Goal: Transaction & Acquisition: Book appointment/travel/reservation

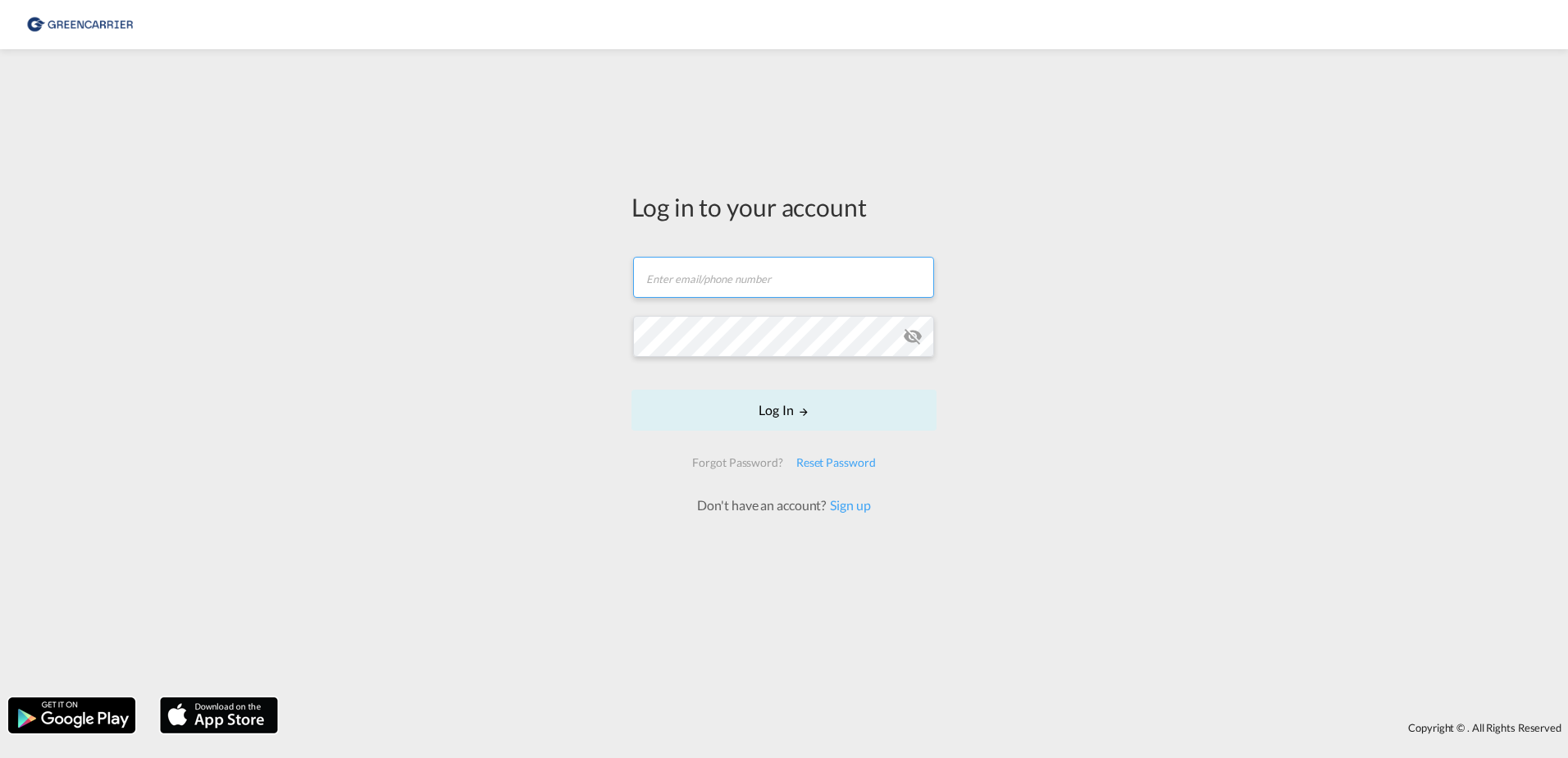
type input "dardan.ahmeti@hecksher.com"
click at [761, 432] on form "dardan.ahmeti@hecksher.com Email field is required Password field is required L…" at bounding box center [784, 378] width 305 height 274
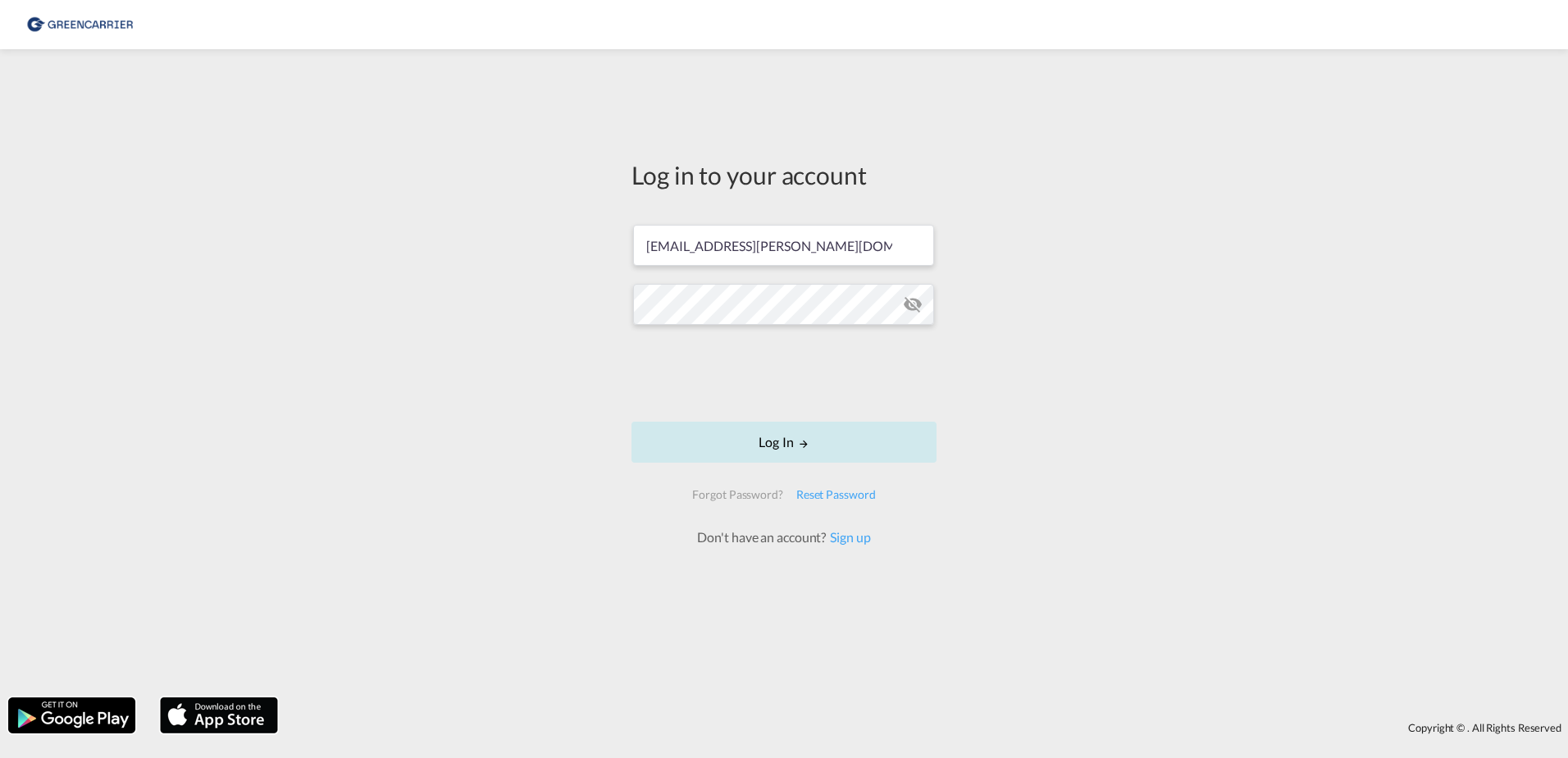
click at [779, 439] on button "Log In" at bounding box center [784, 441] width 305 height 41
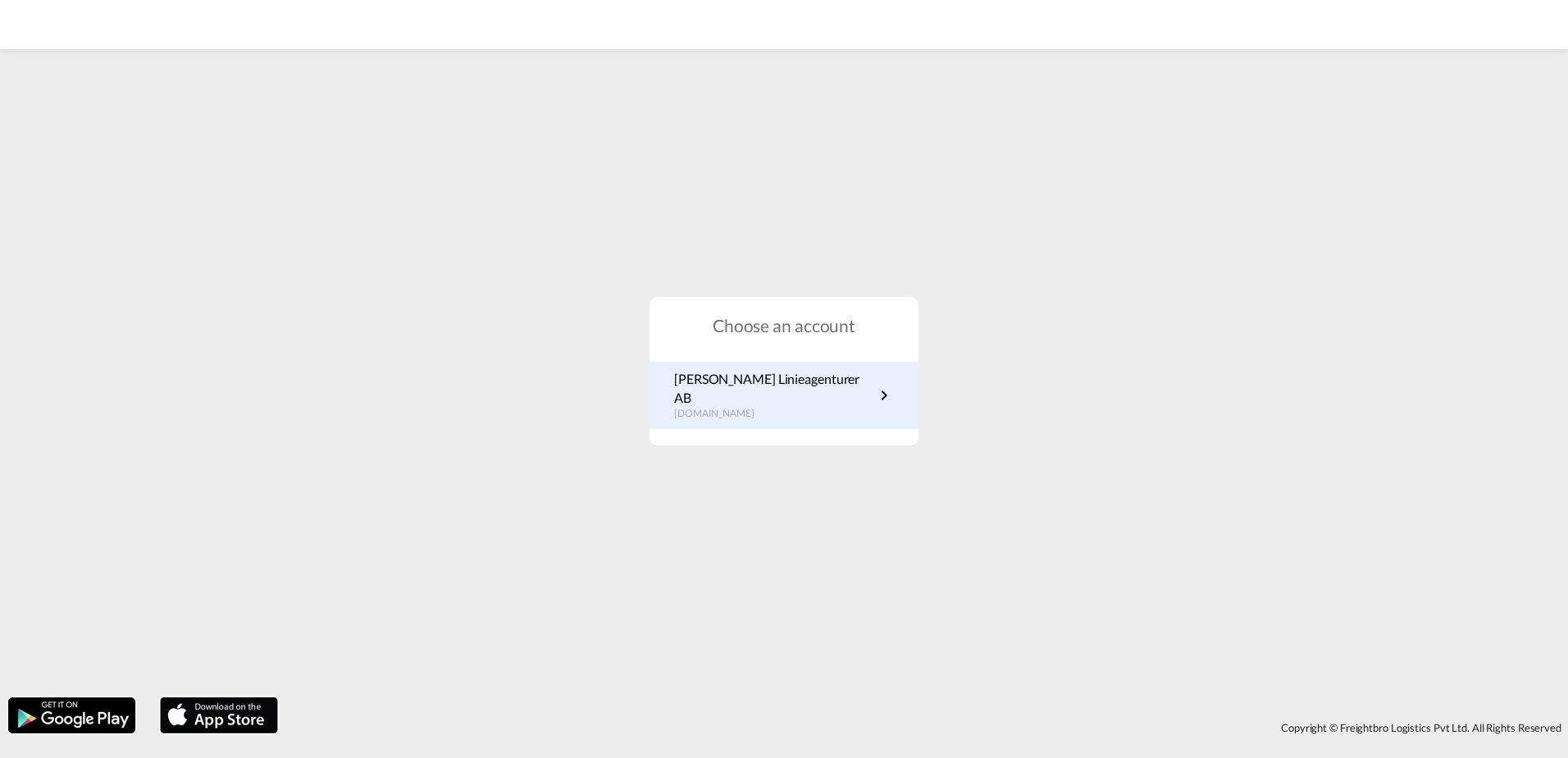
click at [781, 407] on p "se.portal.greencarrier.com" at bounding box center [774, 414] width 200 height 14
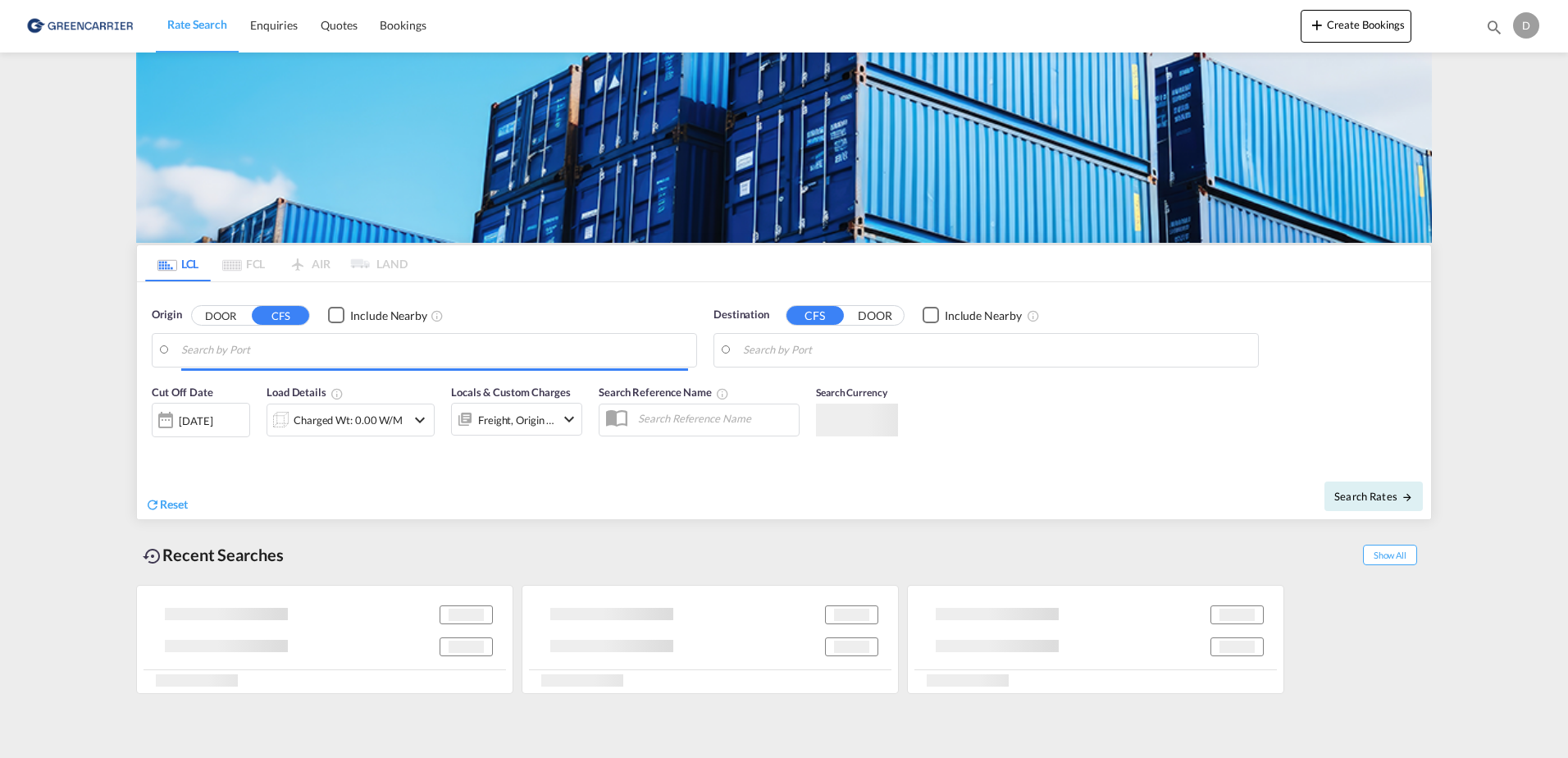
type input "SE-37433, [GEOGRAPHIC_DATA], [GEOGRAPHIC_DATA]"
type input "[GEOGRAPHIC_DATA], [GEOGRAPHIC_DATA], [GEOGRAPHIC_DATA]"
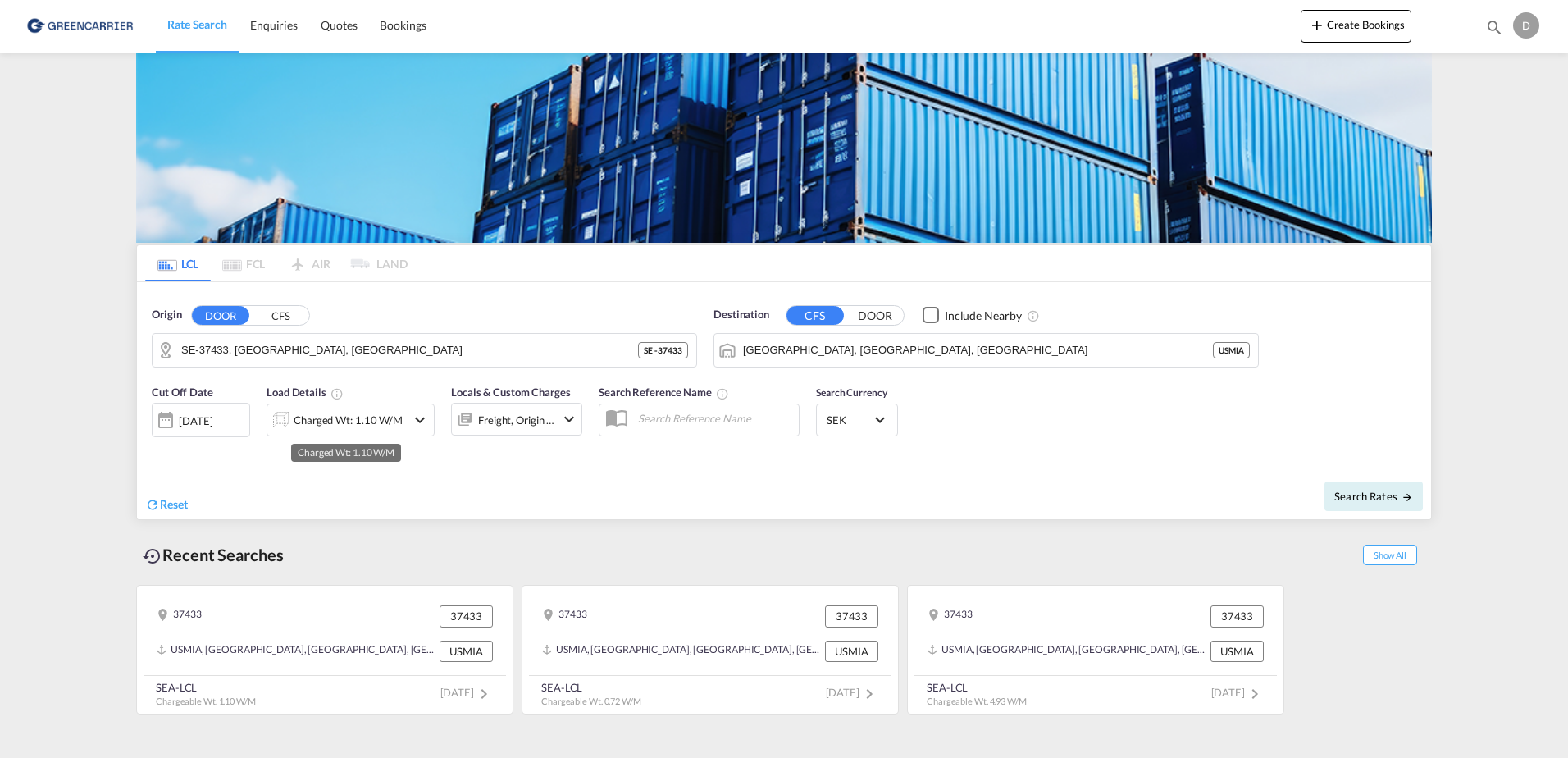
click at [365, 425] on div "Charged Wt: 1.10 W/M" at bounding box center [348, 420] width 109 height 23
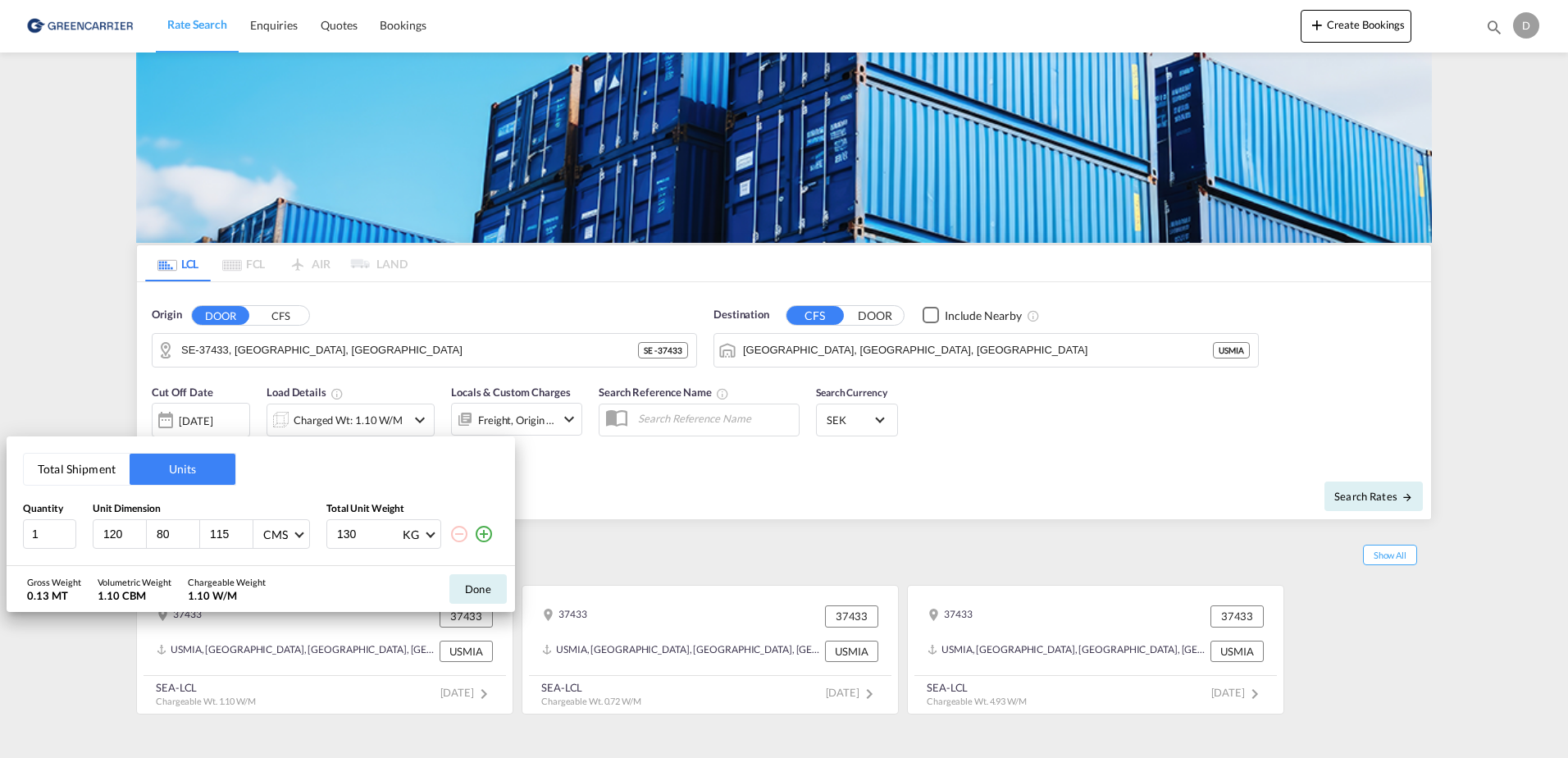
click at [809, 490] on div "Total Shipment Units Quantity Unit Dimension Total Unit Weight 1 120 80 115 CMS…" at bounding box center [784, 379] width 1568 height 758
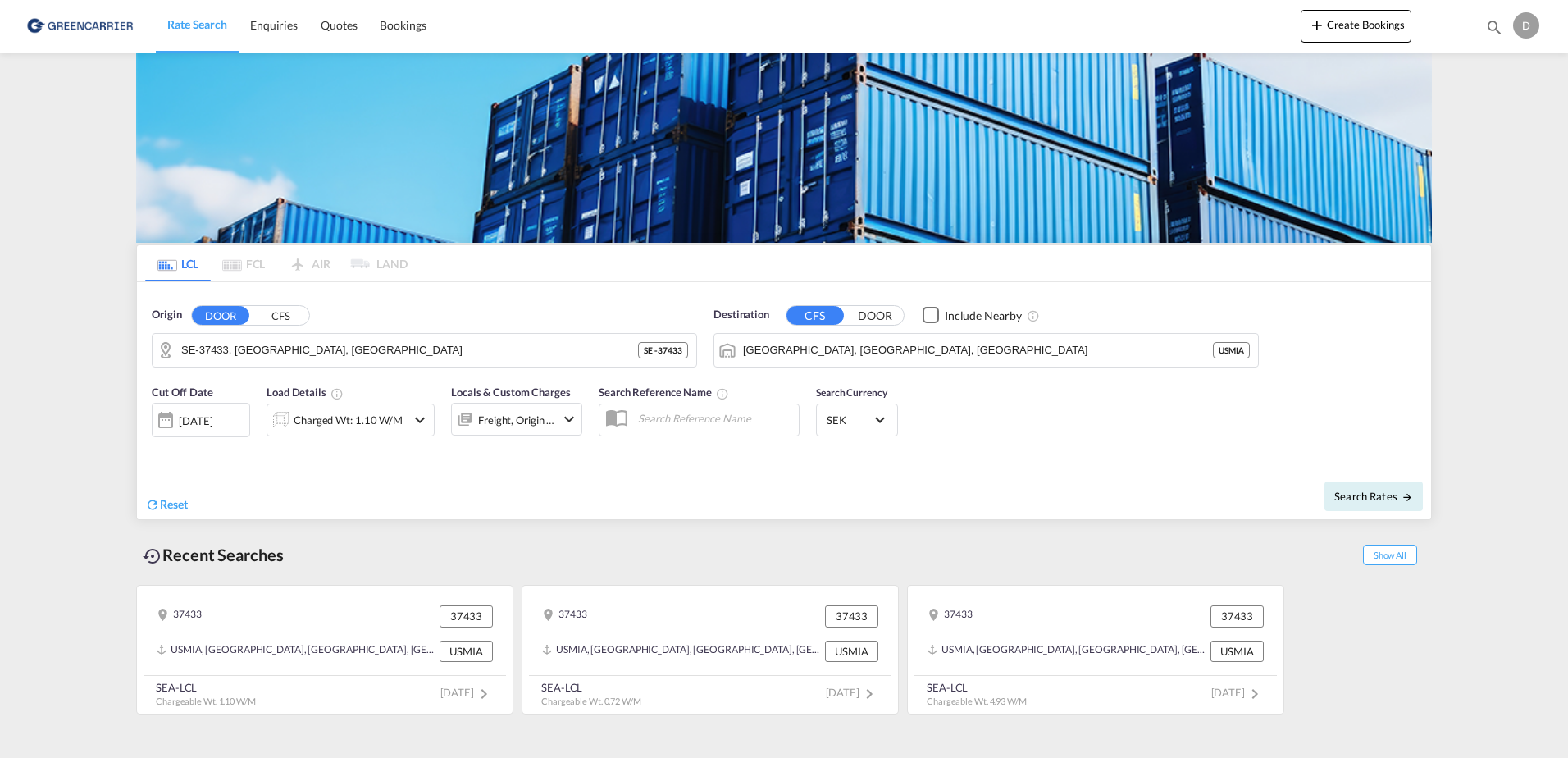
click at [390, 428] on div "Charged Wt: 1.10 W/M" at bounding box center [348, 420] width 109 height 23
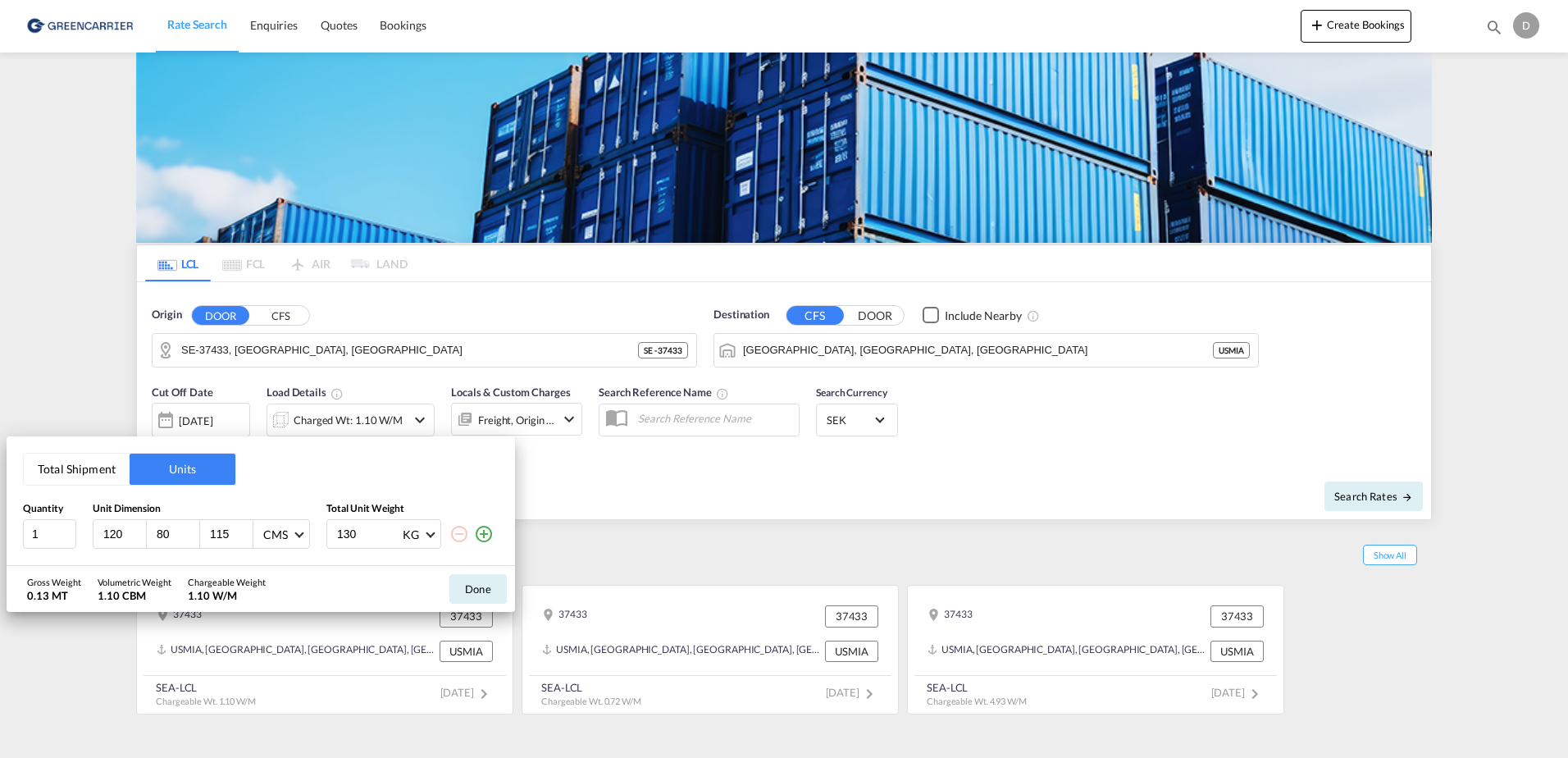
click at [590, 471] on div "Total Shipment Units Quantity Unit Dimension Total Unit Weight 1 120 80 115 CMS…" at bounding box center [784, 379] width 1568 height 758
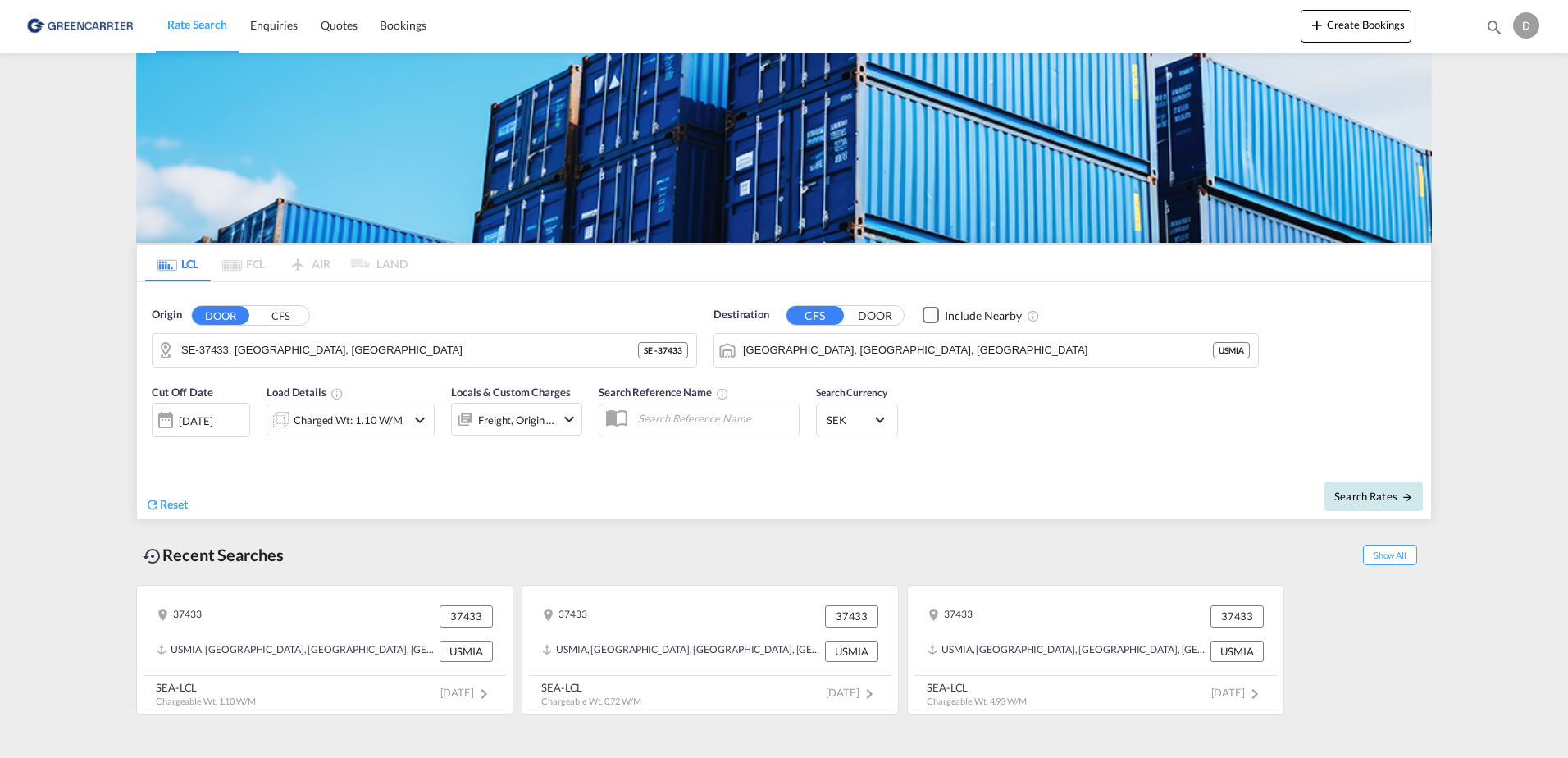
click at [1373, 503] on button "Search Rates" at bounding box center [1374, 496] width 99 height 29
type input "37433 to USMIA / [DATE]"
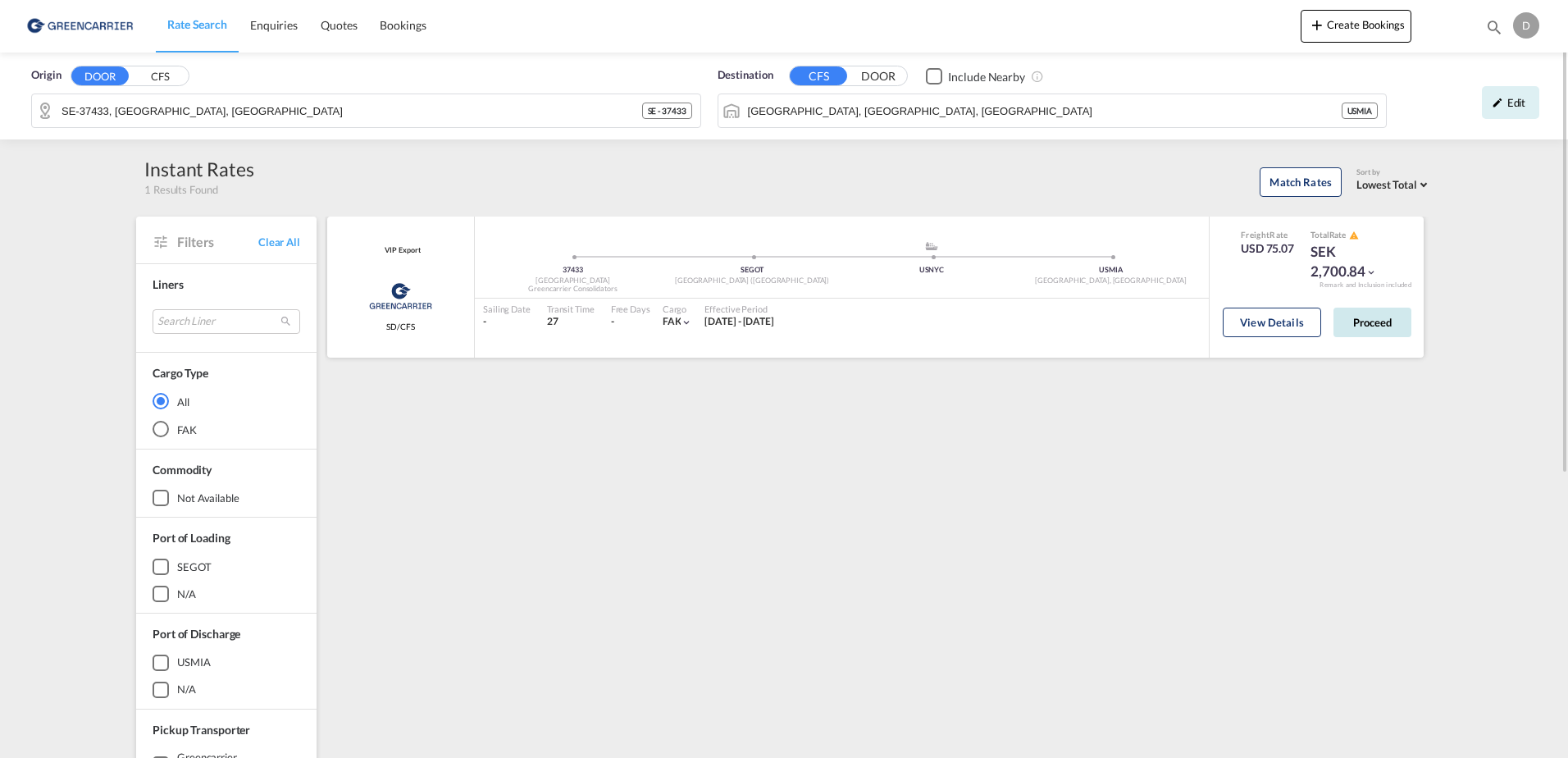
click at [1366, 322] on button "Proceed" at bounding box center [1372, 322] width 78 height 29
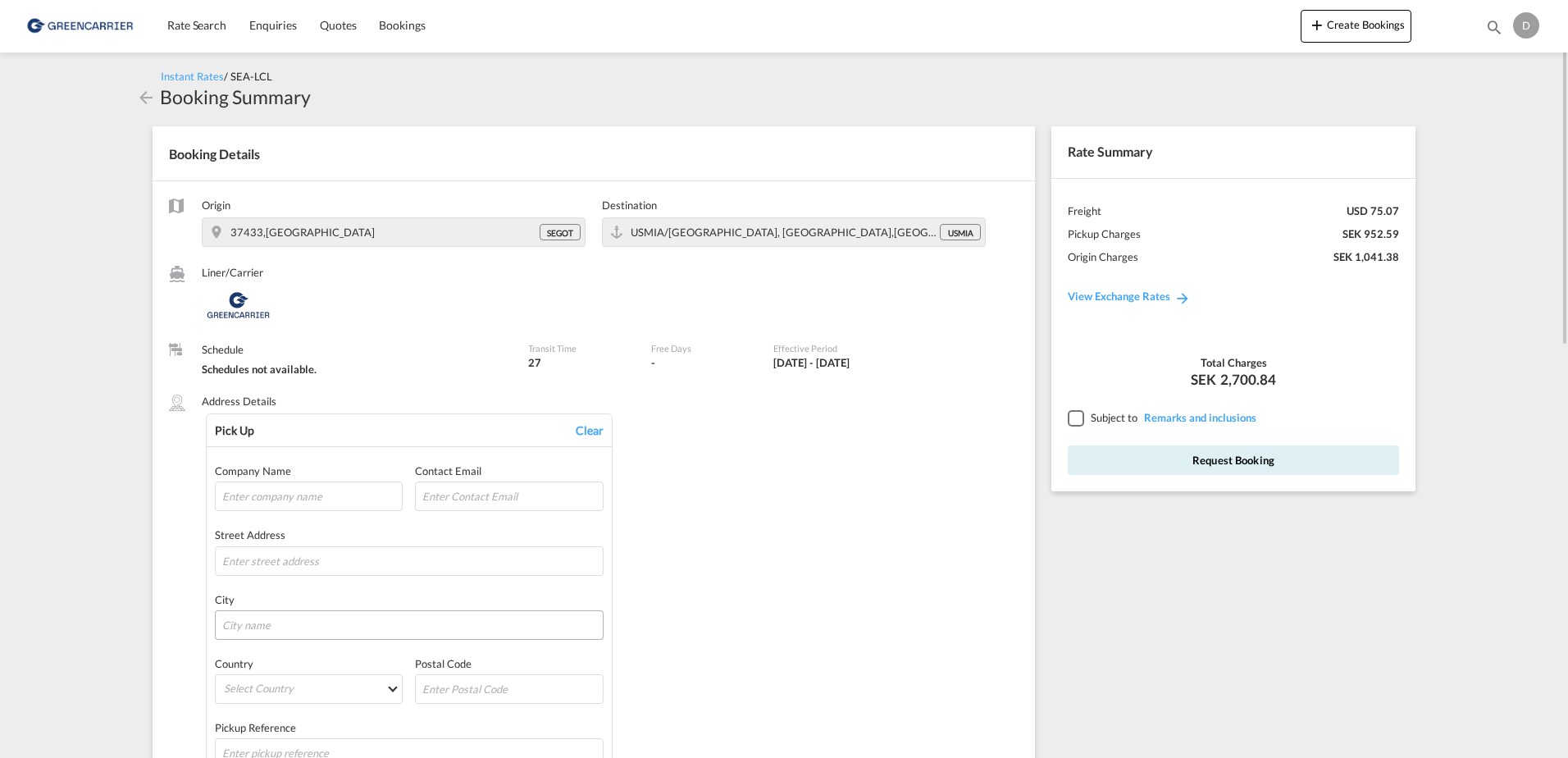
scroll to position [164, 0]
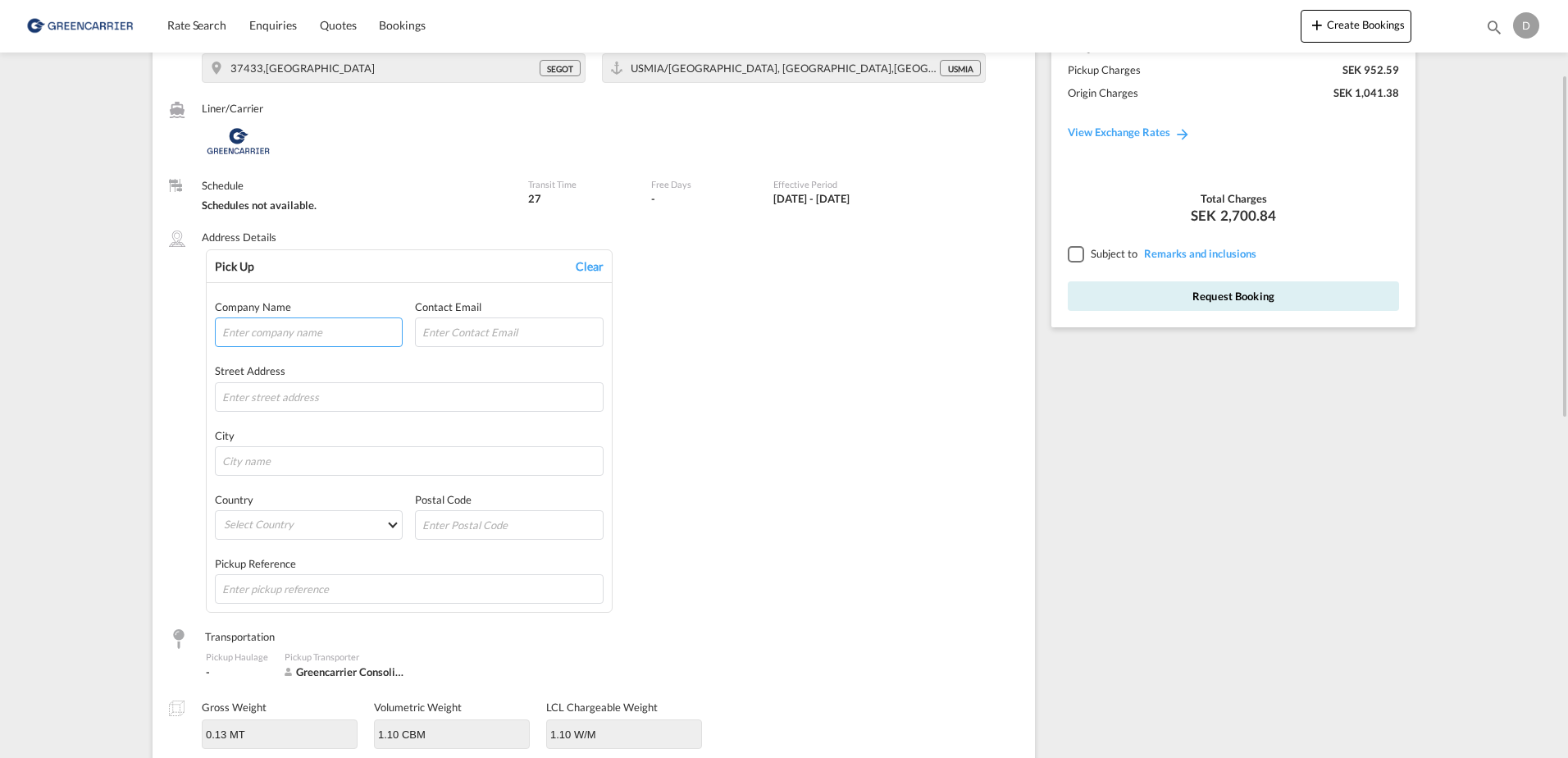
click at [299, 333] on input "text" at bounding box center [308, 332] width 188 height 29
type input "Wapro"
type input "[STREET_ADDRESS]"
type input "[GEOGRAPHIC_DATA]"
type input "374 31"
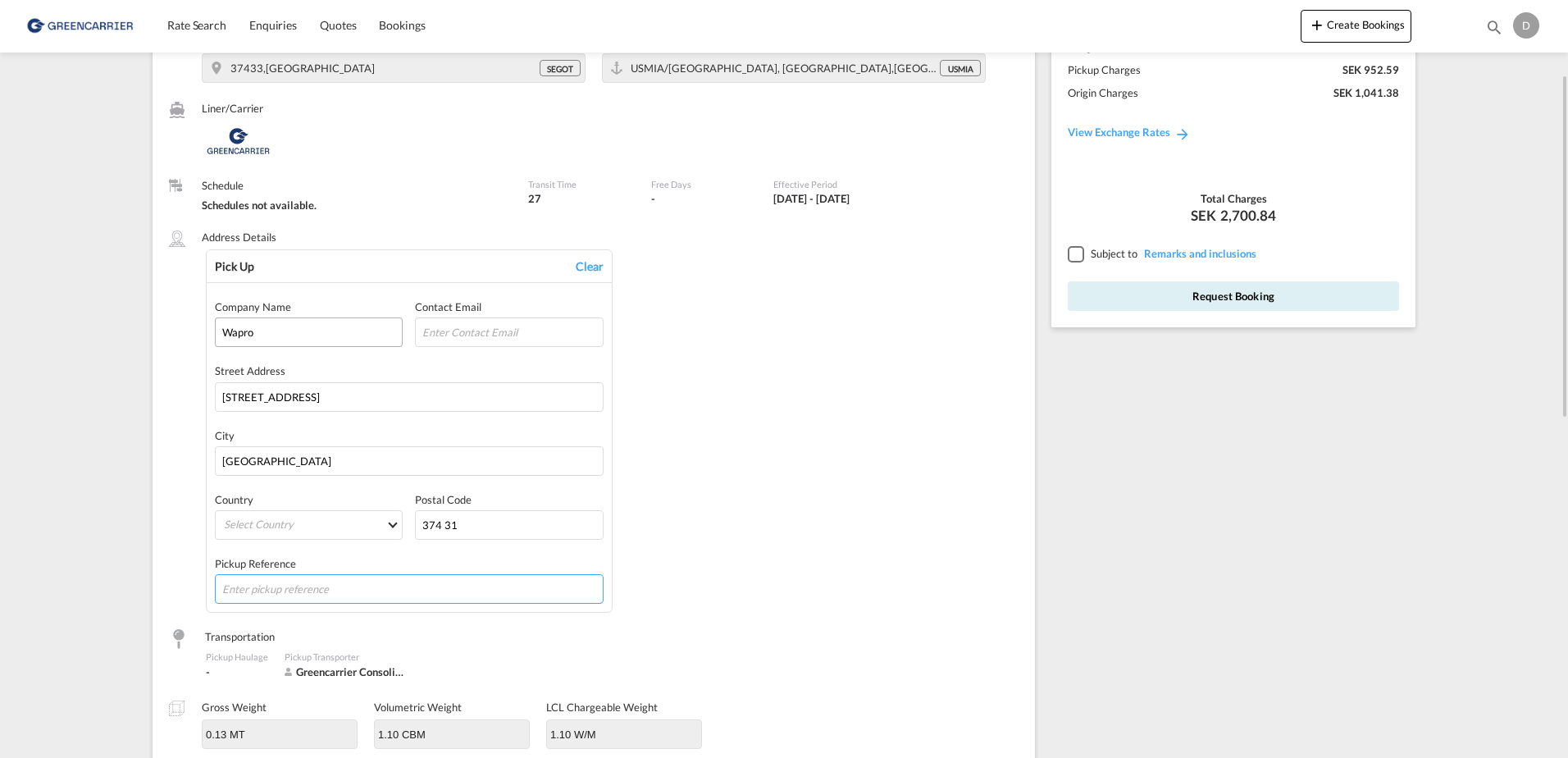
type input "P59966"
type input "WaStop"
type input "84813099"
type input "SHSH00076624"
type input "WaStop"
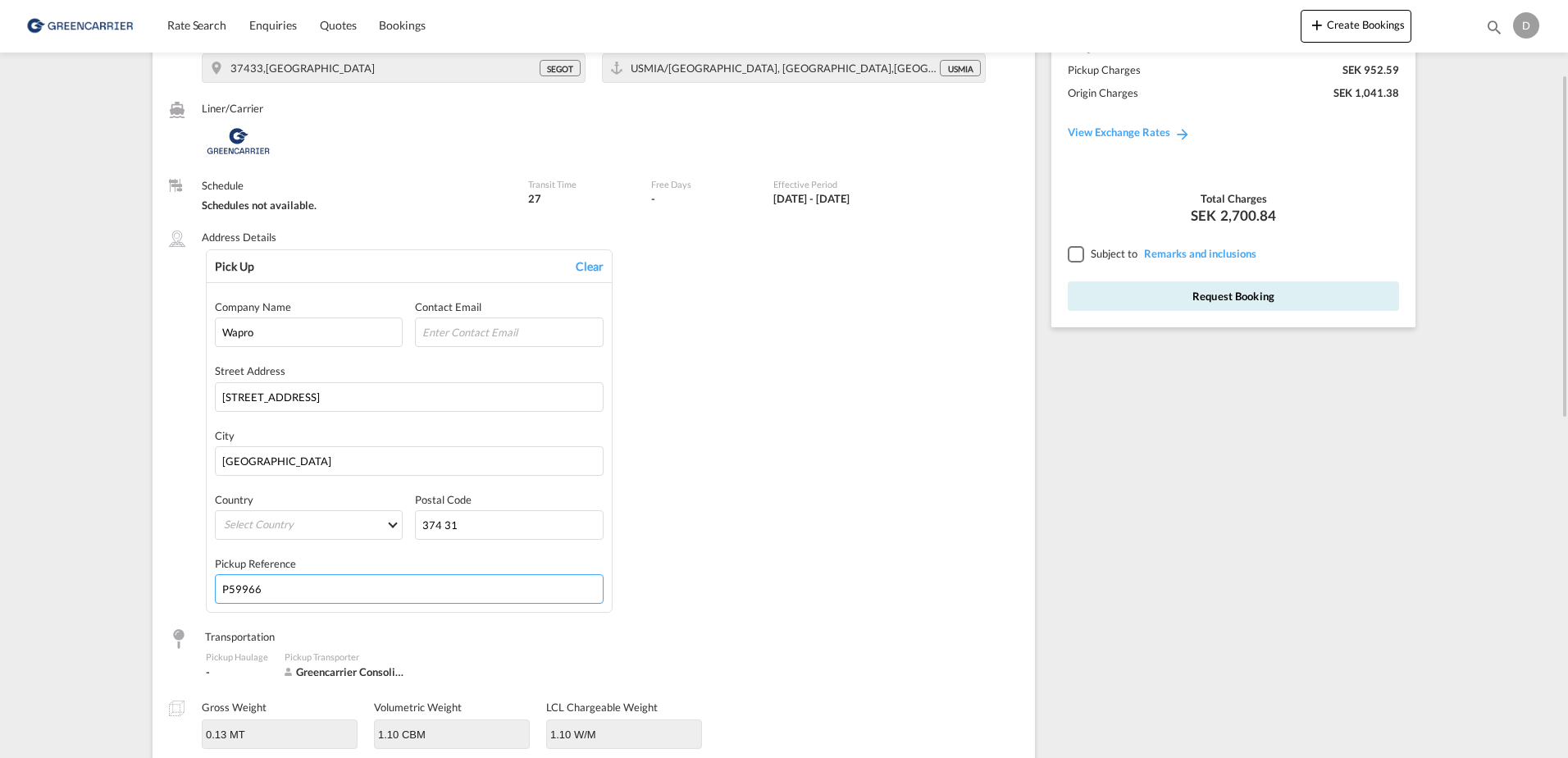
click at [120, 599] on md-content "Rate Search Enquiries Quotes Bookings Create Bookings Bookings Quotes Enquiries…" at bounding box center [784, 379] width 1568 height 758
paste input "60074"
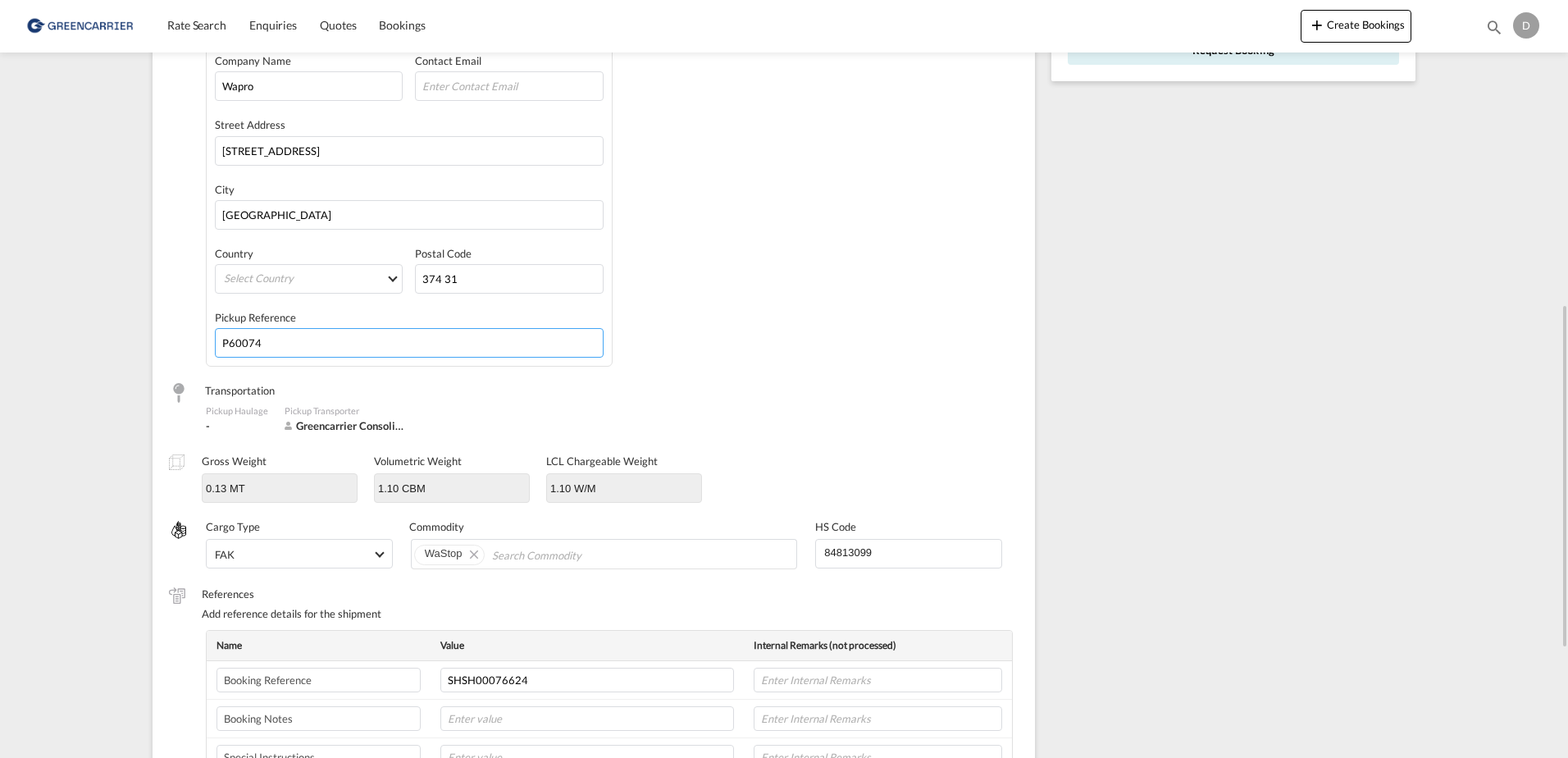
scroll to position [574, 0]
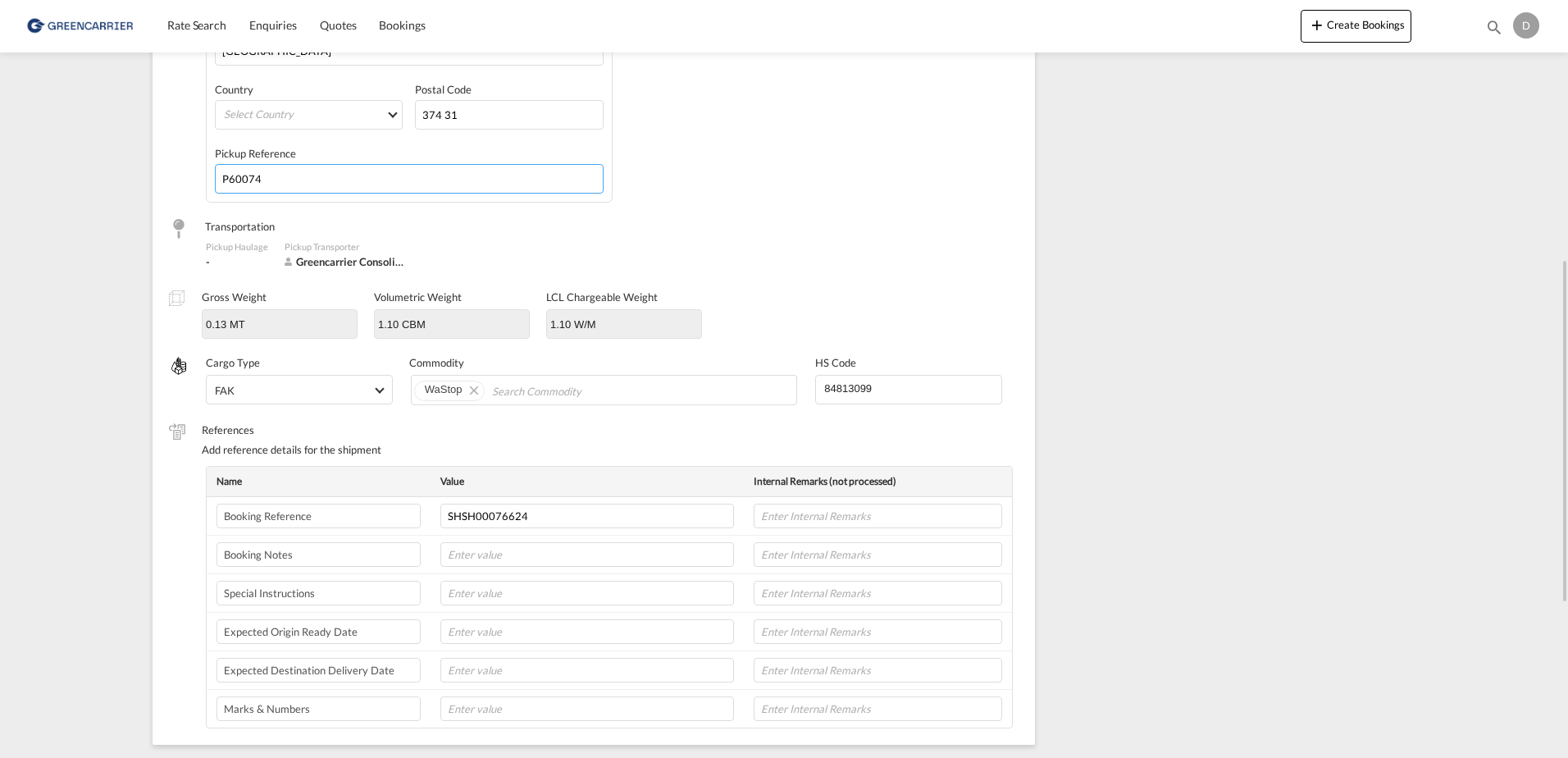
type input "P60074"
drag, startPoint x: 596, startPoint y: 510, endPoint x: 204, endPoint y: 530, distance: 392.5
click at [204, 530] on div "References Add reference details for the shipment Name Value Internal Remarks (…" at bounding box center [593, 575] width 850 height 306
paste input "823"
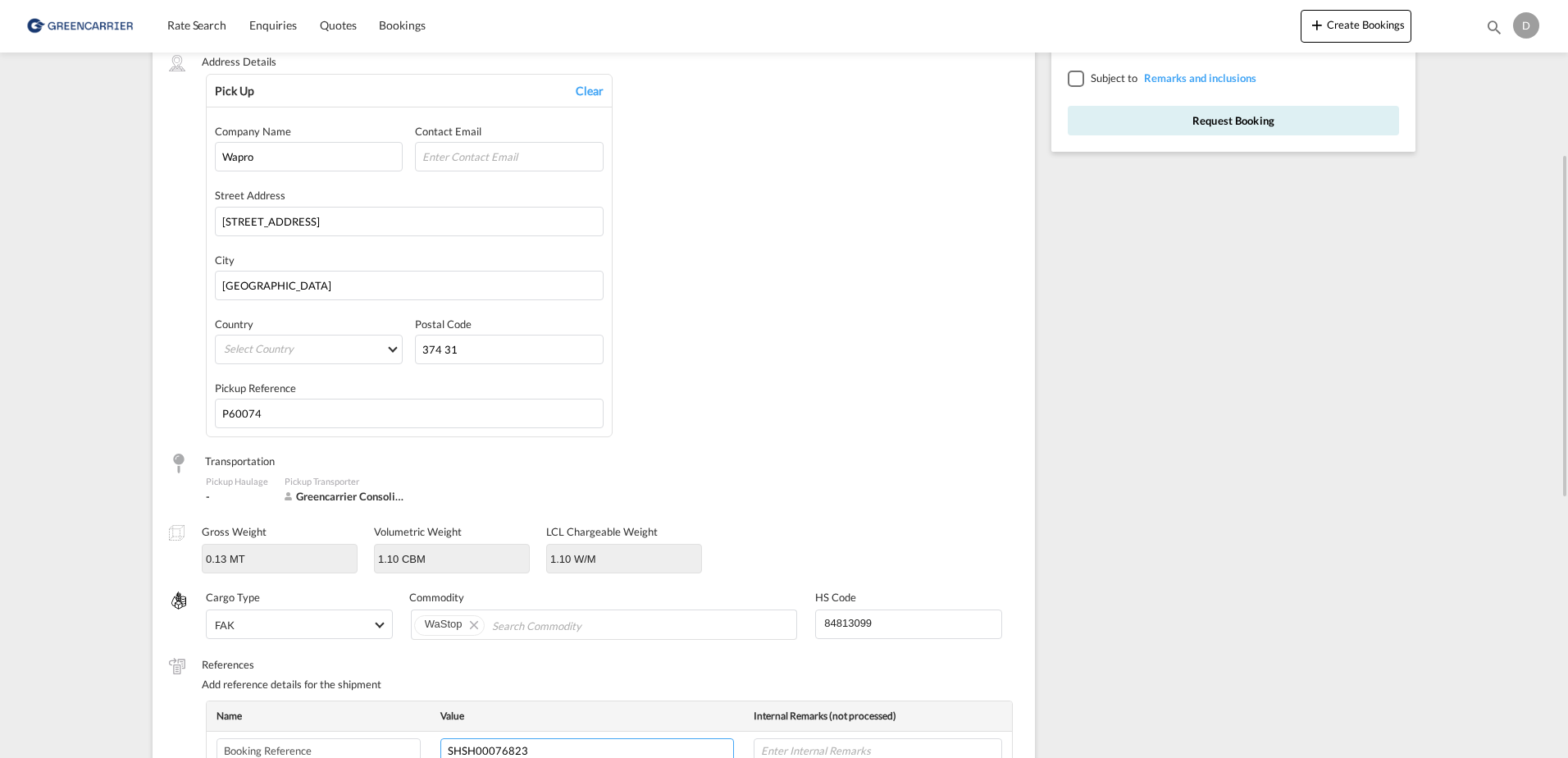
scroll to position [0, 0]
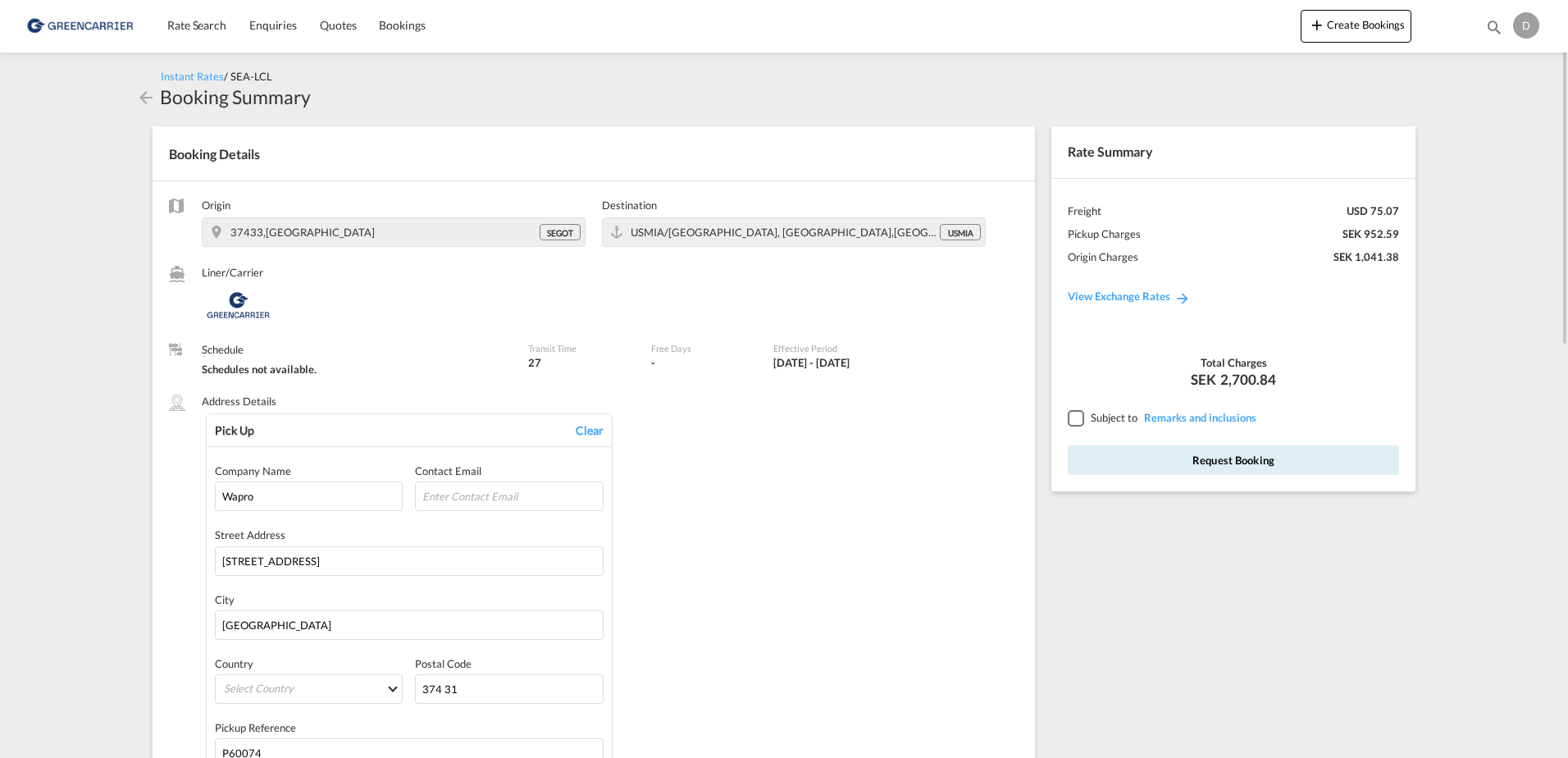
type input "SHSH00076823"
click at [1068, 421] on div at bounding box center [1076, 418] width 15 height 15
click at [1081, 423] on div at bounding box center [1076, 418] width 15 height 15
click at [1074, 422] on div at bounding box center [1076, 418] width 15 height 15
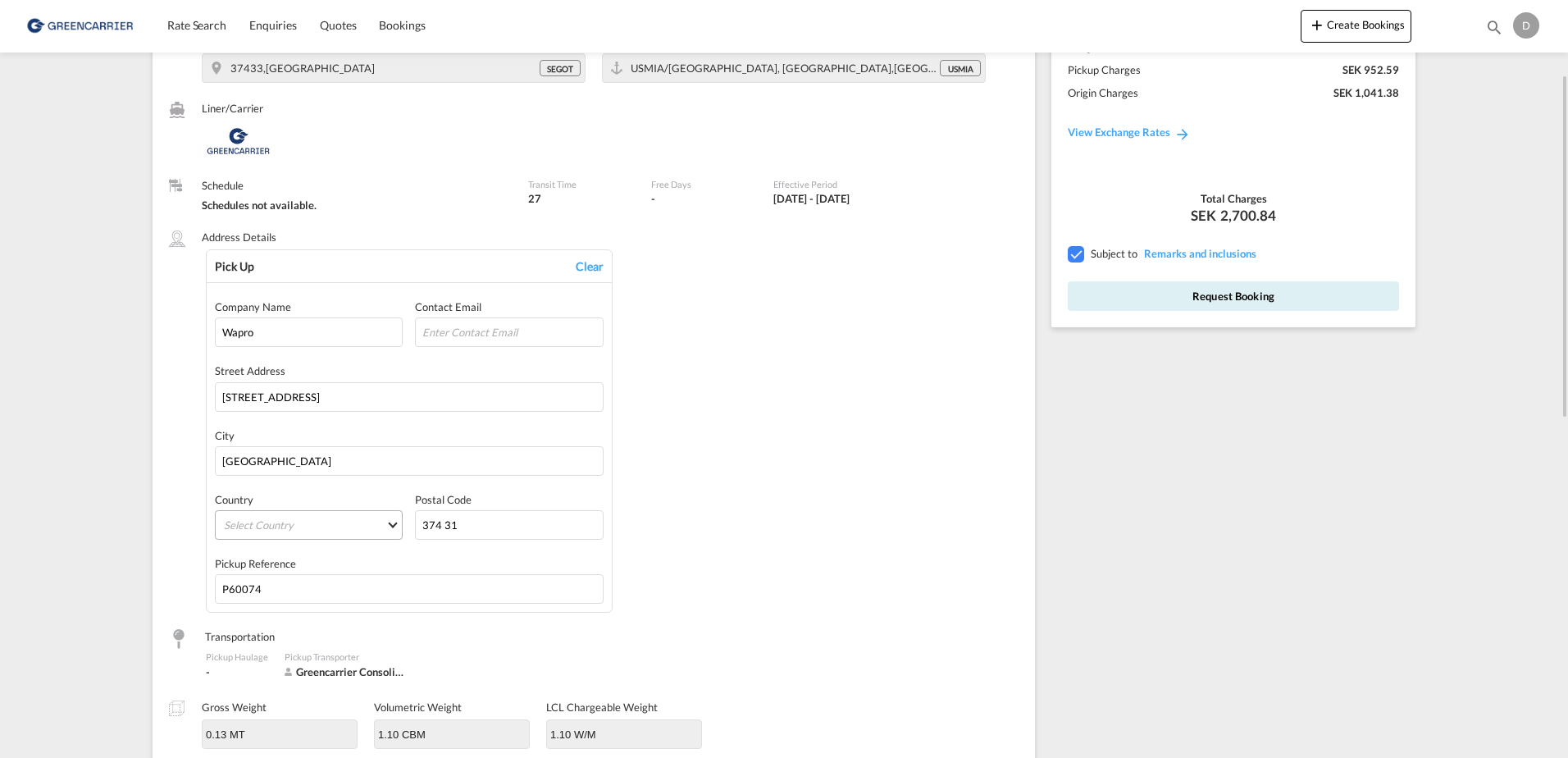
click at [354, 532] on md-select "Select Country [GEOGRAPHIC_DATA] [GEOGRAPHIC_DATA] [GEOGRAPHIC_DATA] [US_STATE]…" at bounding box center [308, 524] width 188 height 29
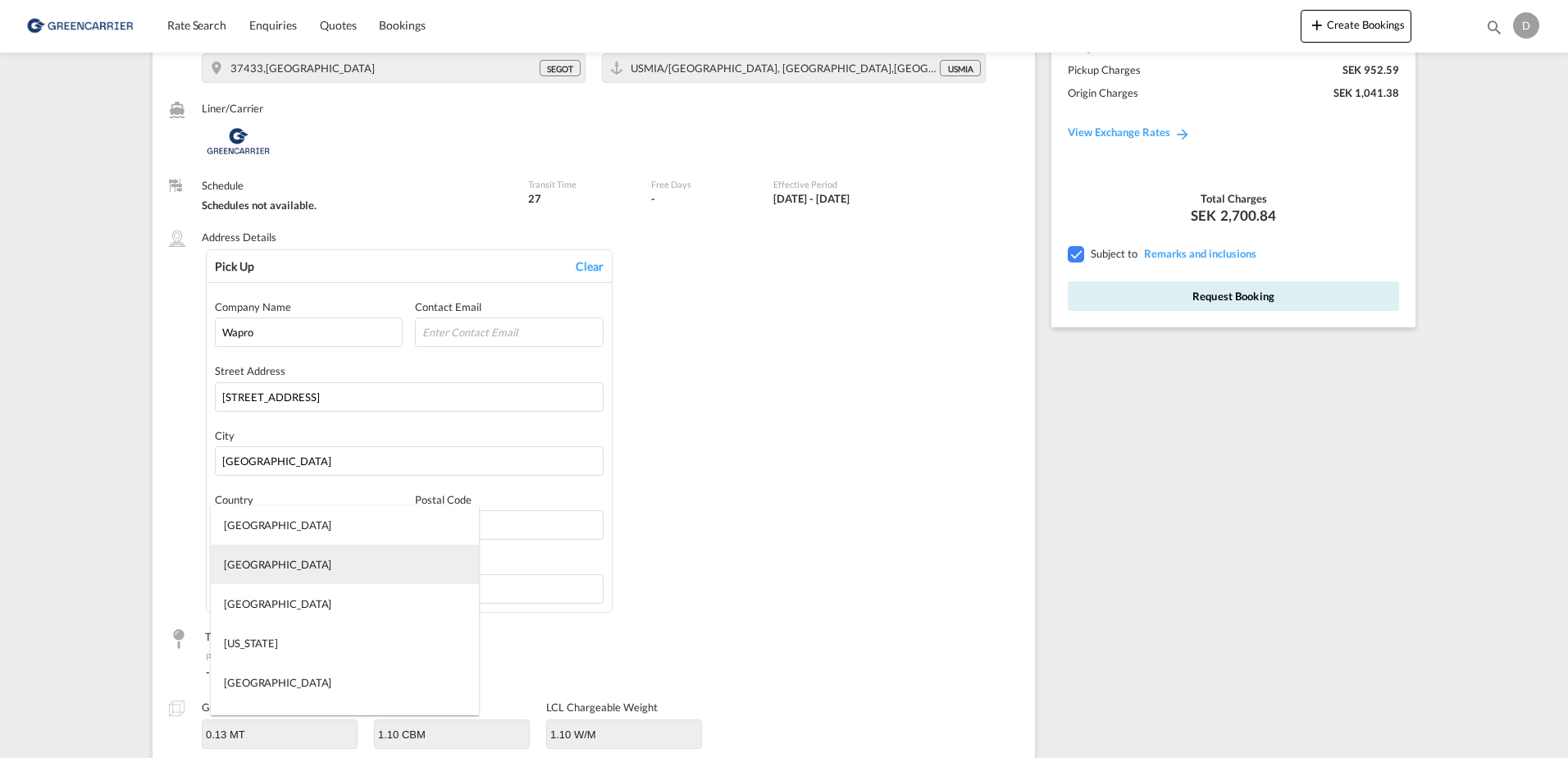
type md-option "[GEOGRAPHIC_DATA]"
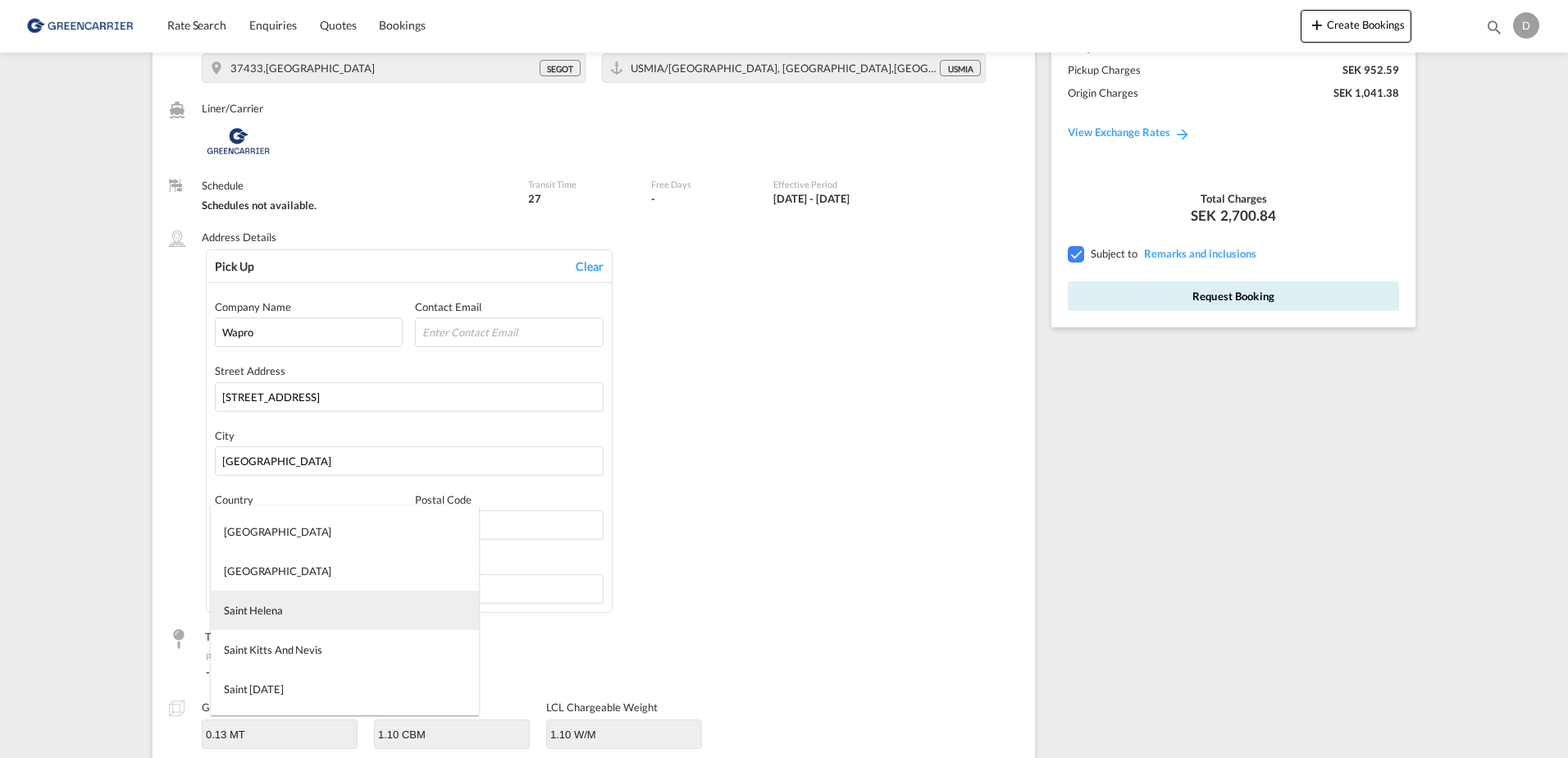
type md-option "Saint Helena"
type md-option "[GEOGRAPHIC_DATA]"
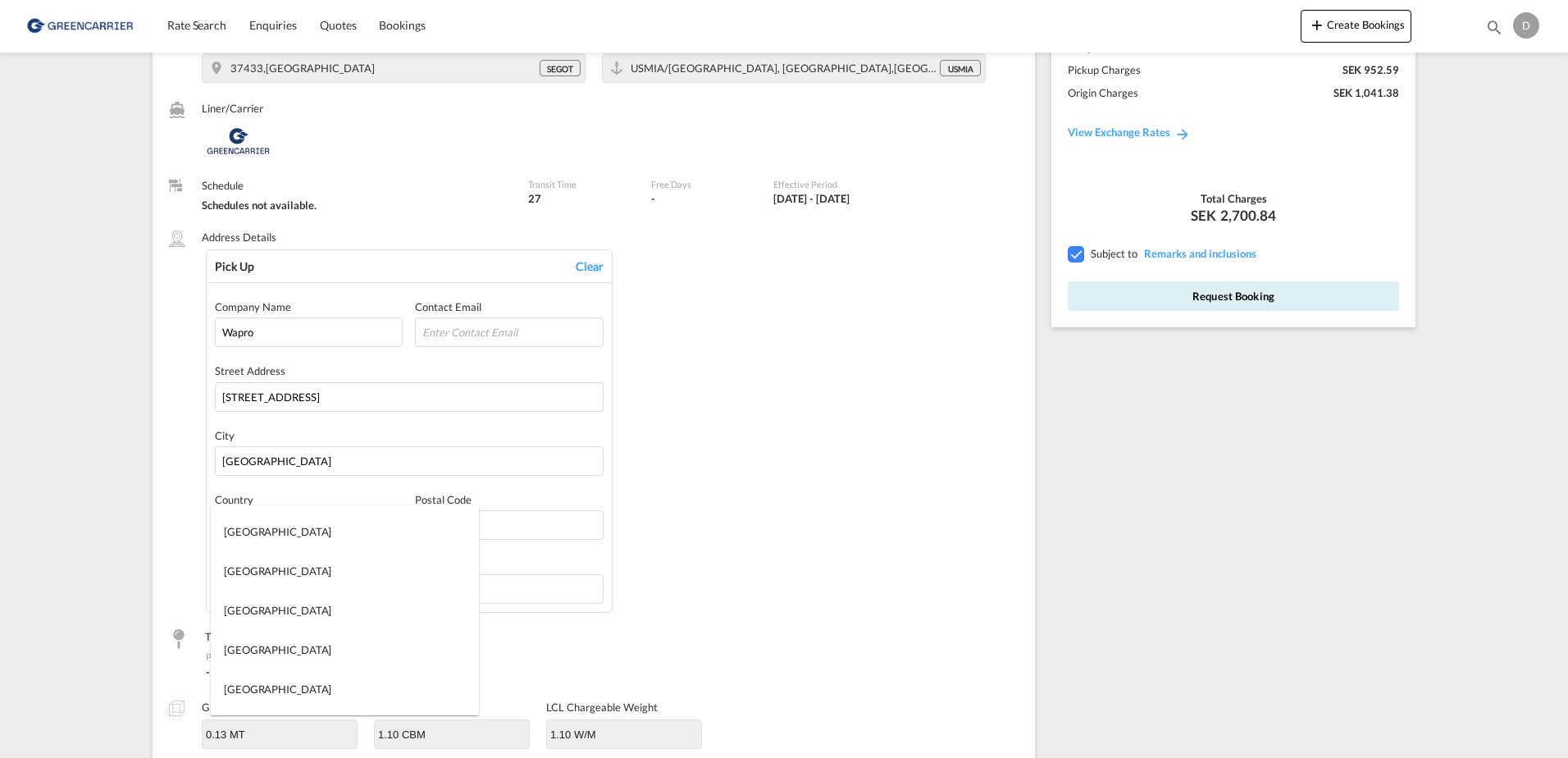
scroll to position [8107, 0]
click at [274, 652] on md-option "[GEOGRAPHIC_DATA]" at bounding box center [344, 646] width 268 height 39
click at [825, 527] on div "Pick Up Clear Company Name Wapro Contact Email Street Address [STREET_ADDRESS] …" at bounding box center [612, 431] width 813 height 364
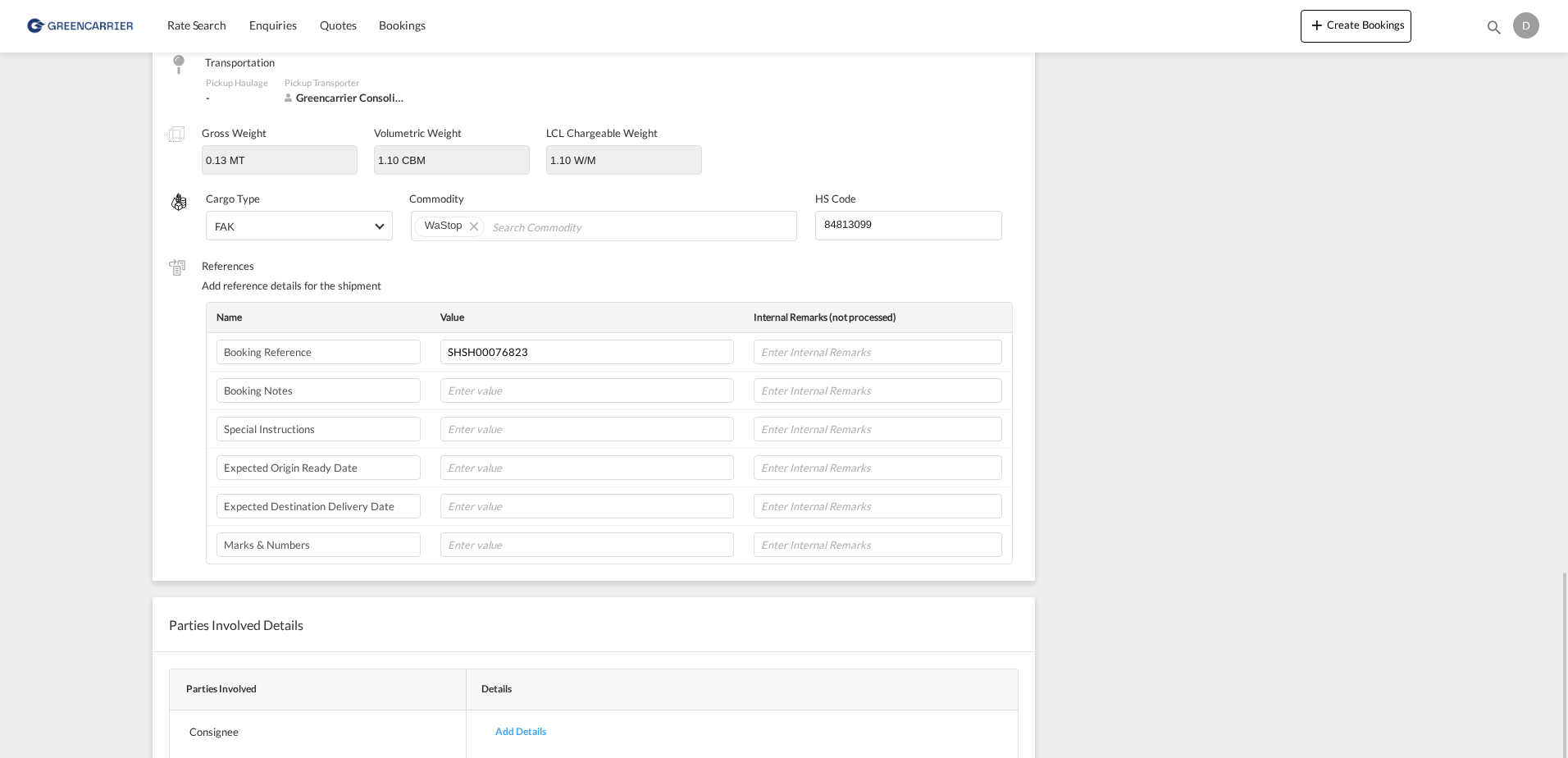
scroll to position [913, 0]
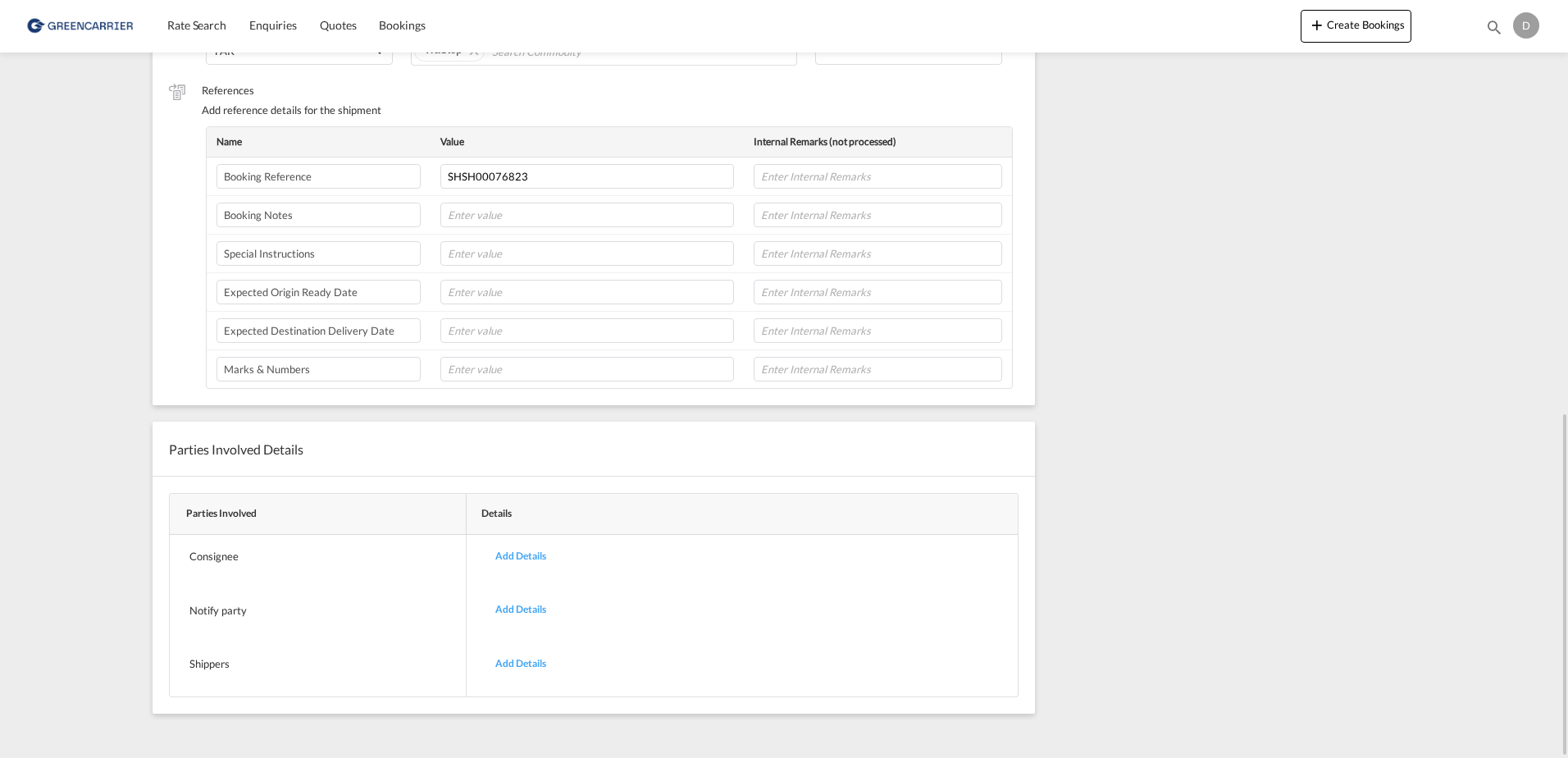
click at [518, 556] on div "Add Details" at bounding box center [521, 557] width 75 height 38
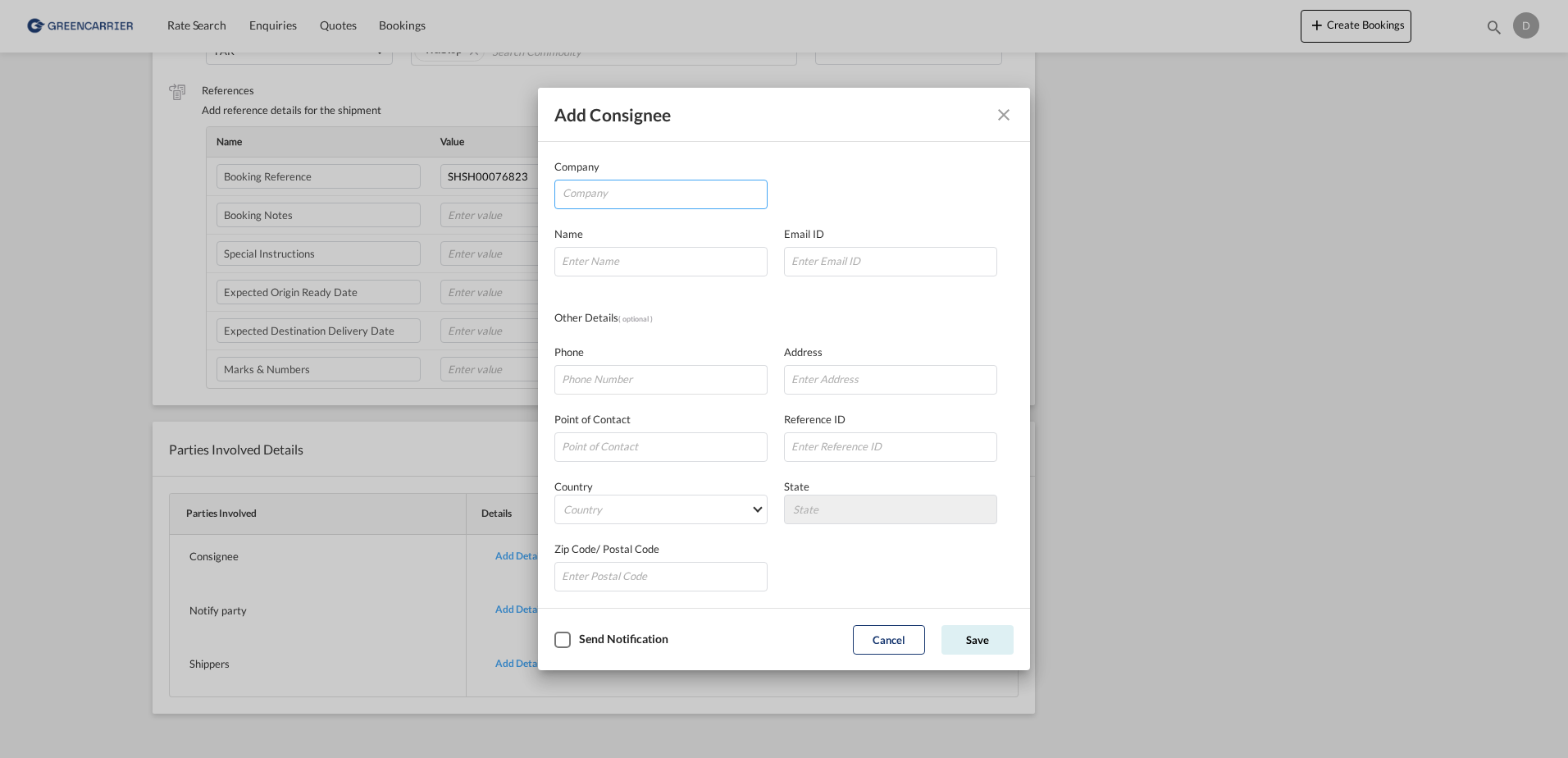
click at [626, 193] on input "Company" at bounding box center [664, 192] width 204 height 24
click at [1001, 120] on md-icon "Close dialog" at bounding box center [1004, 115] width 20 height 20
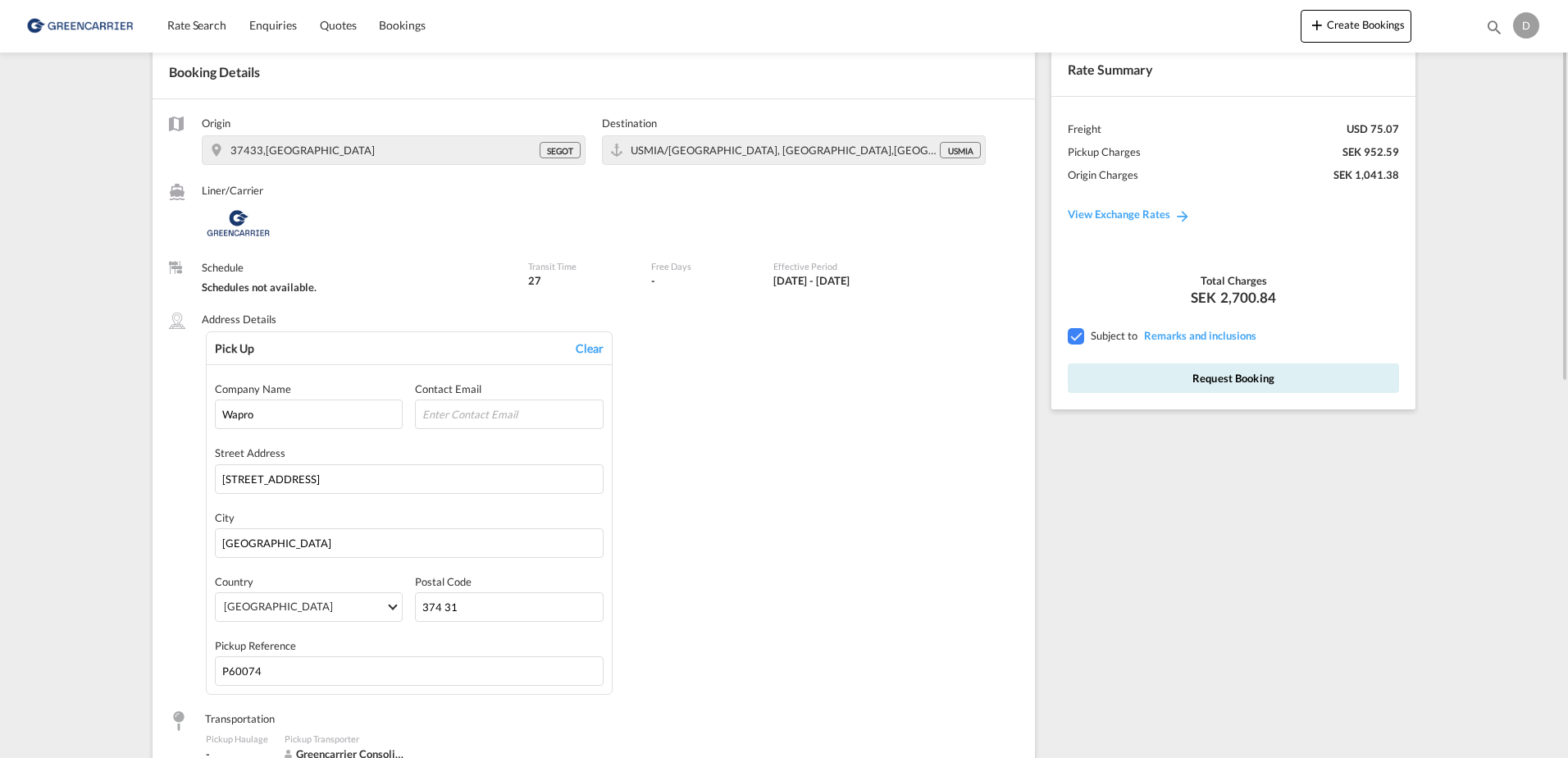
scroll to position [0, 0]
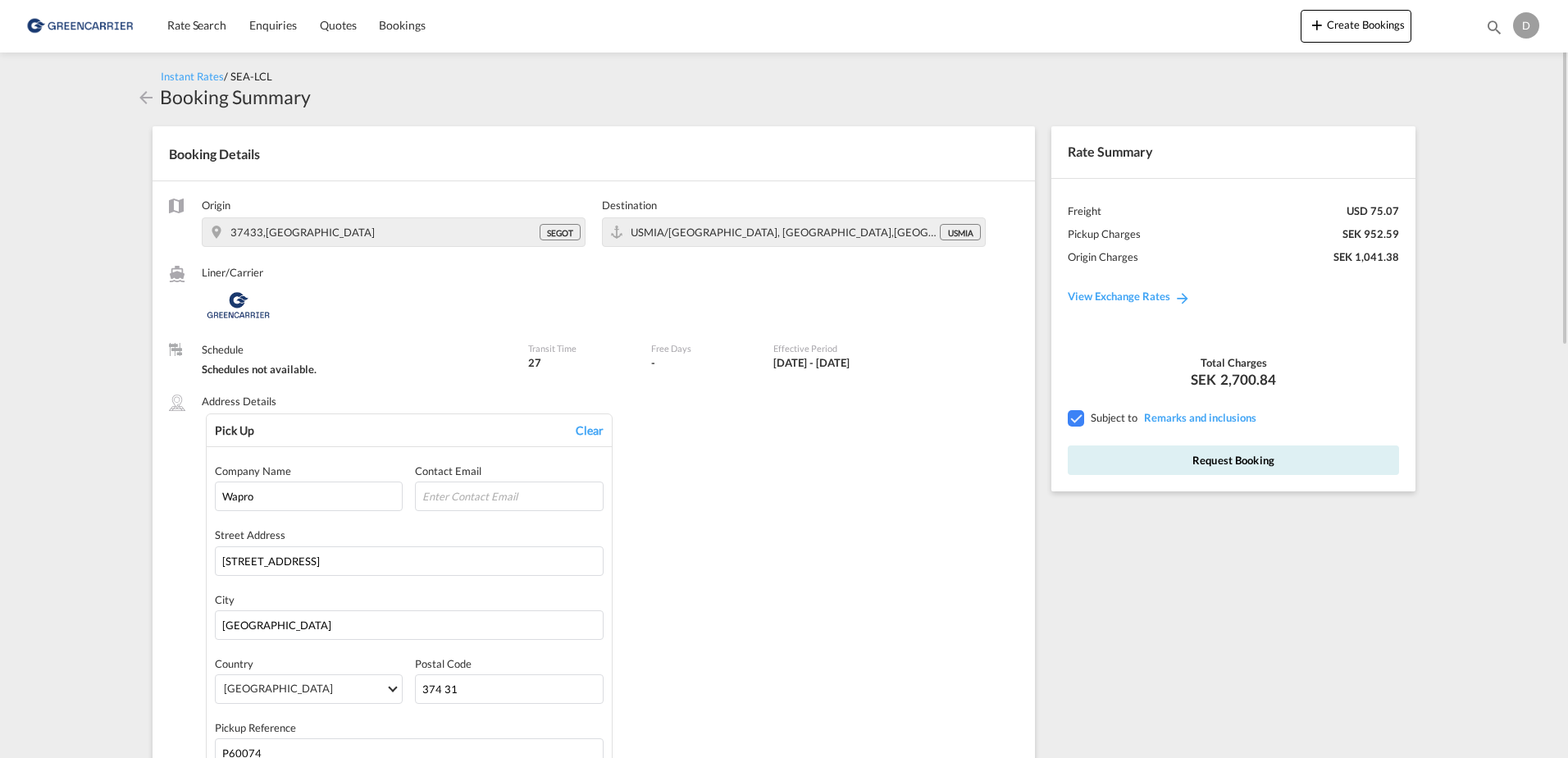
click at [1075, 421] on div at bounding box center [1076, 418] width 15 height 15
click at [1198, 451] on button "Request Booking" at bounding box center [1234, 460] width 331 height 29
click at [1075, 422] on div at bounding box center [1076, 418] width 15 height 15
click at [1253, 463] on button "Request Booking" at bounding box center [1234, 460] width 331 height 29
